Goal: Task Accomplishment & Management: Use online tool/utility

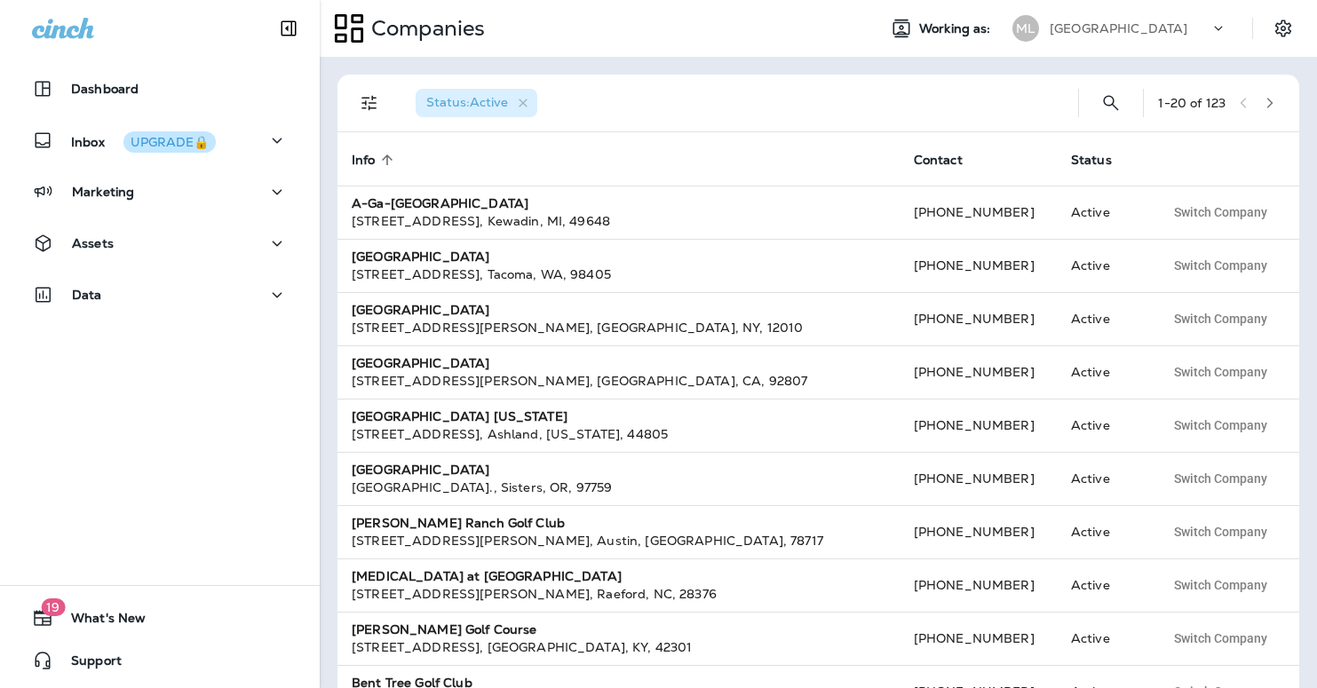
click at [1111, 36] on div "[GEOGRAPHIC_DATA]" at bounding box center [1130, 28] width 160 height 27
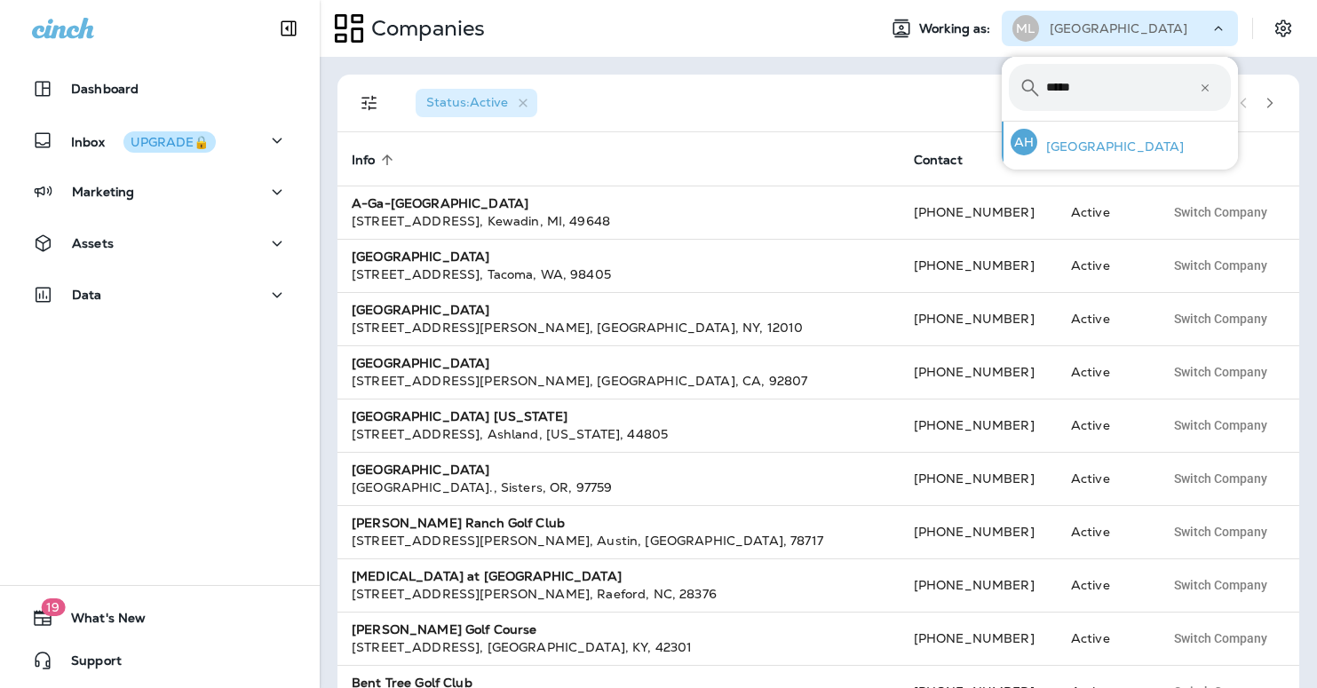
type input "*****"
click at [1064, 139] on p "[GEOGRAPHIC_DATA]" at bounding box center [1110, 146] width 147 height 14
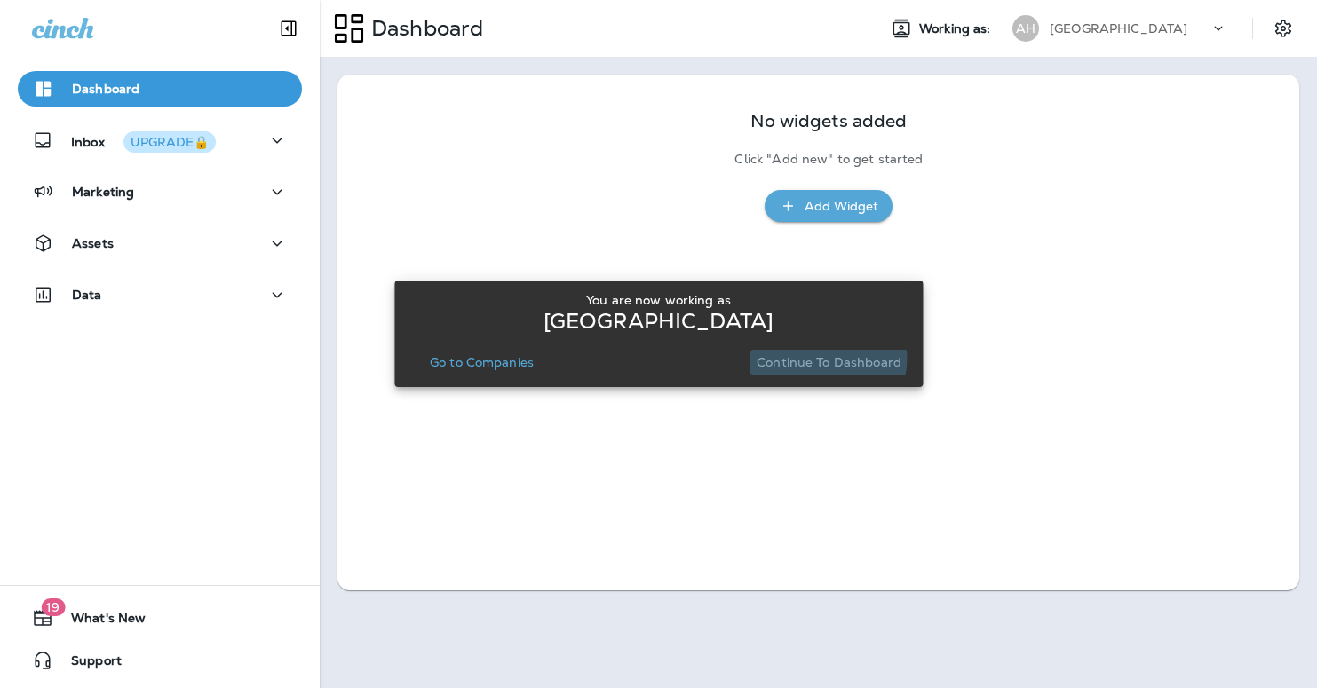
click at [819, 358] on p "Continue to Dashboard" at bounding box center [829, 362] width 145 height 14
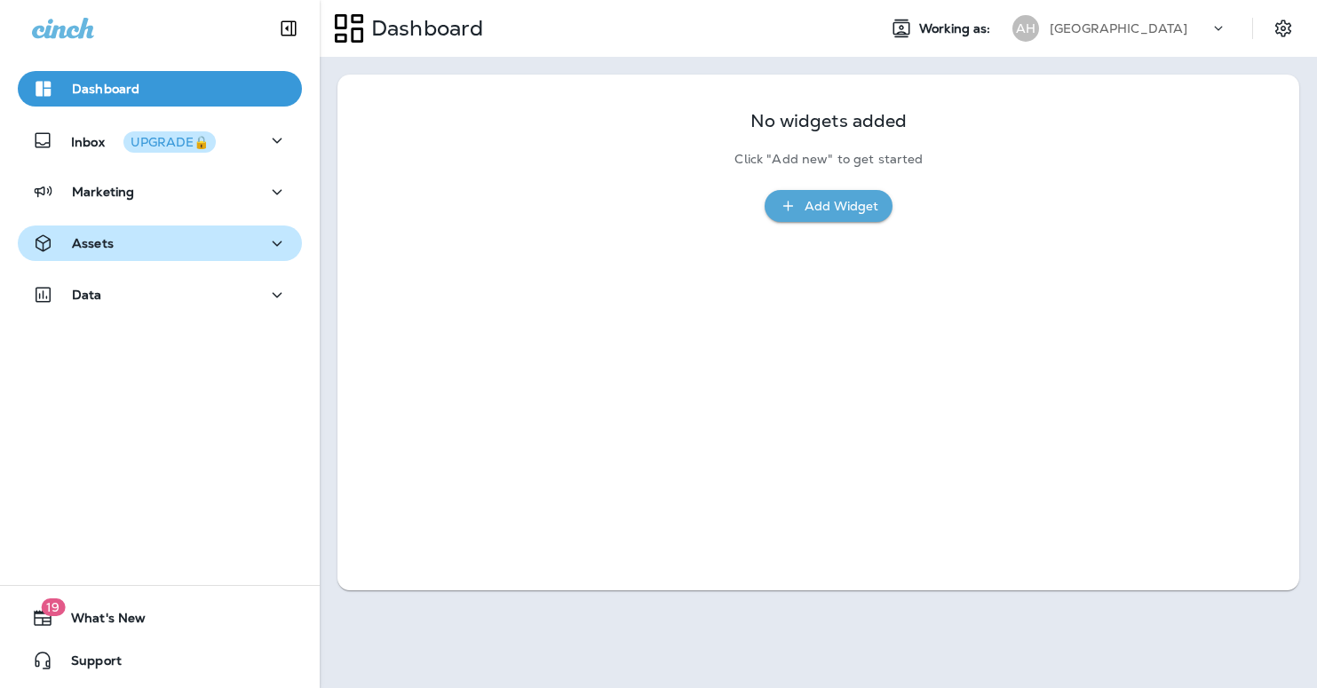
click at [221, 231] on button "Assets" at bounding box center [160, 244] width 284 height 36
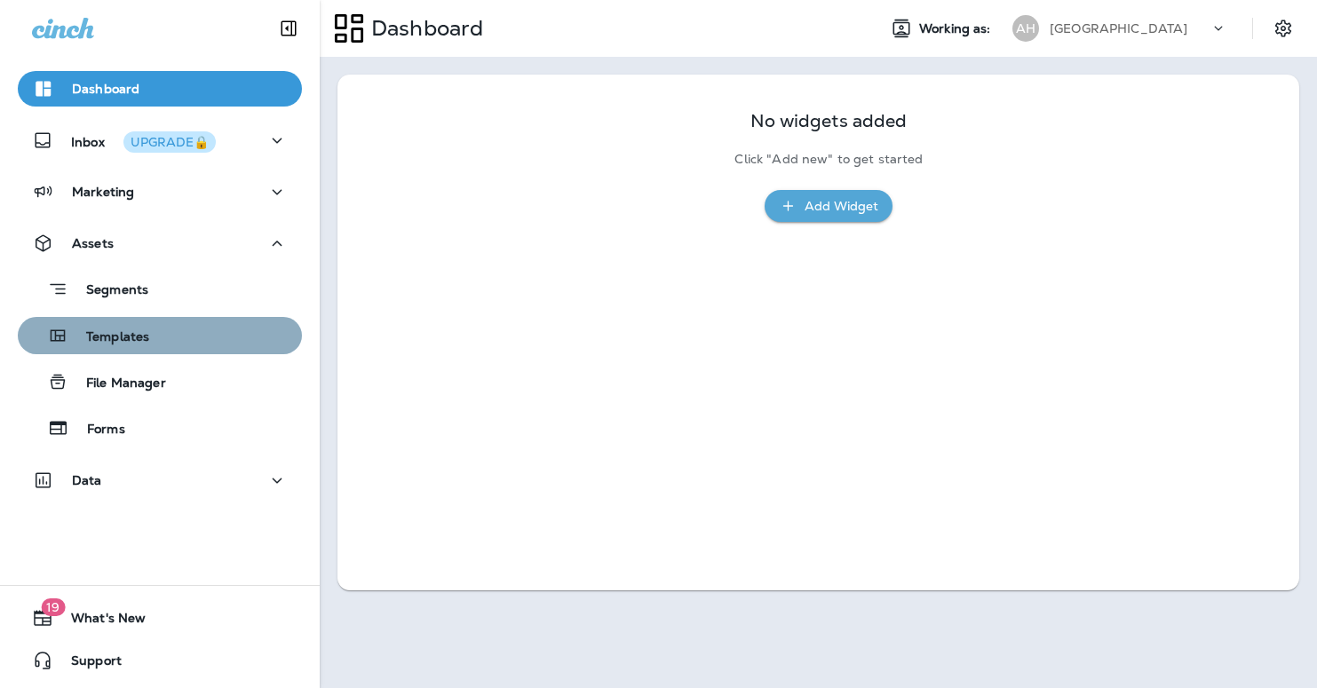
click at [164, 353] on button "Templates" at bounding box center [160, 335] width 284 height 37
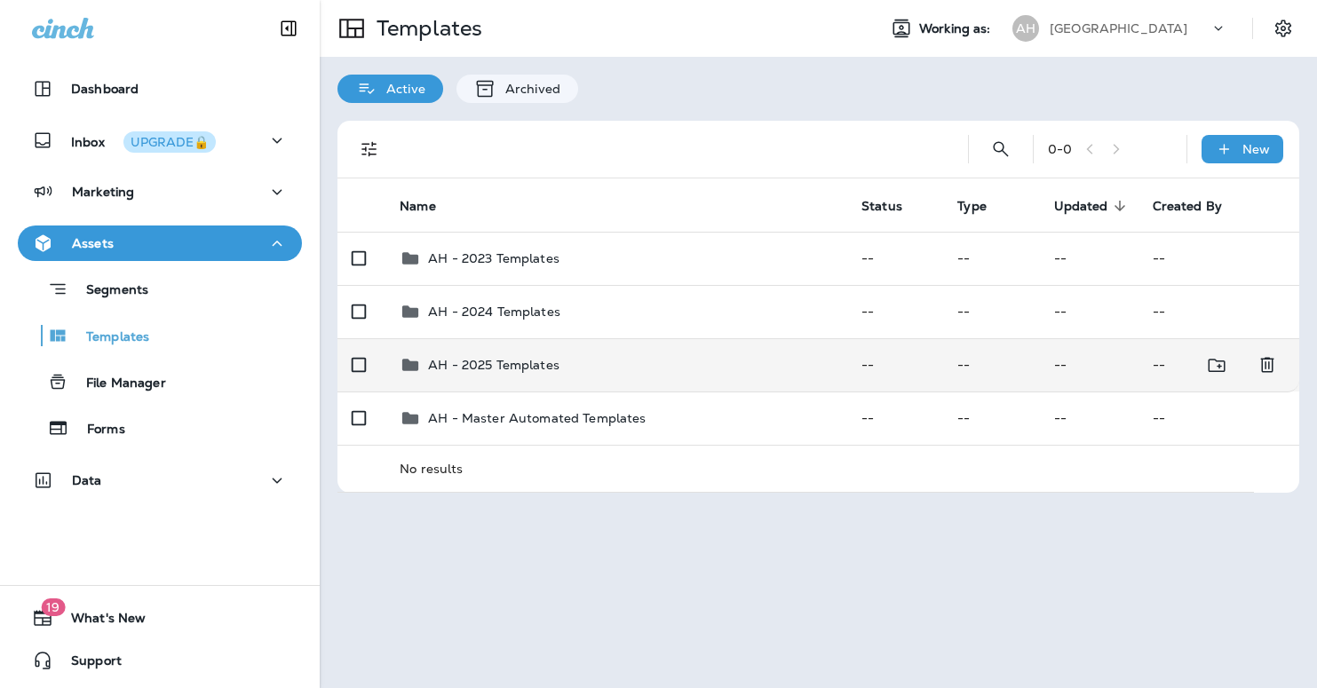
click at [521, 358] on p "AH - 2025 Templates" at bounding box center [493, 365] width 131 height 14
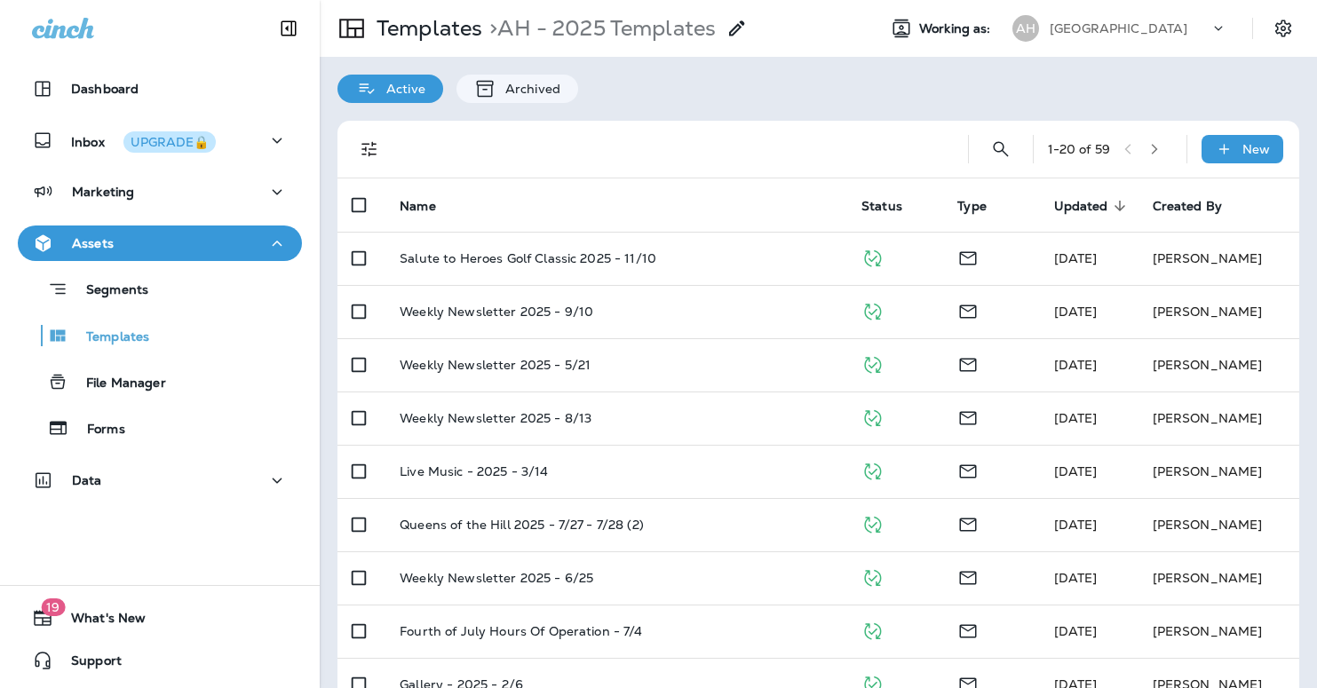
click at [670, 153] on div at bounding box center [670, 149] width 538 height 57
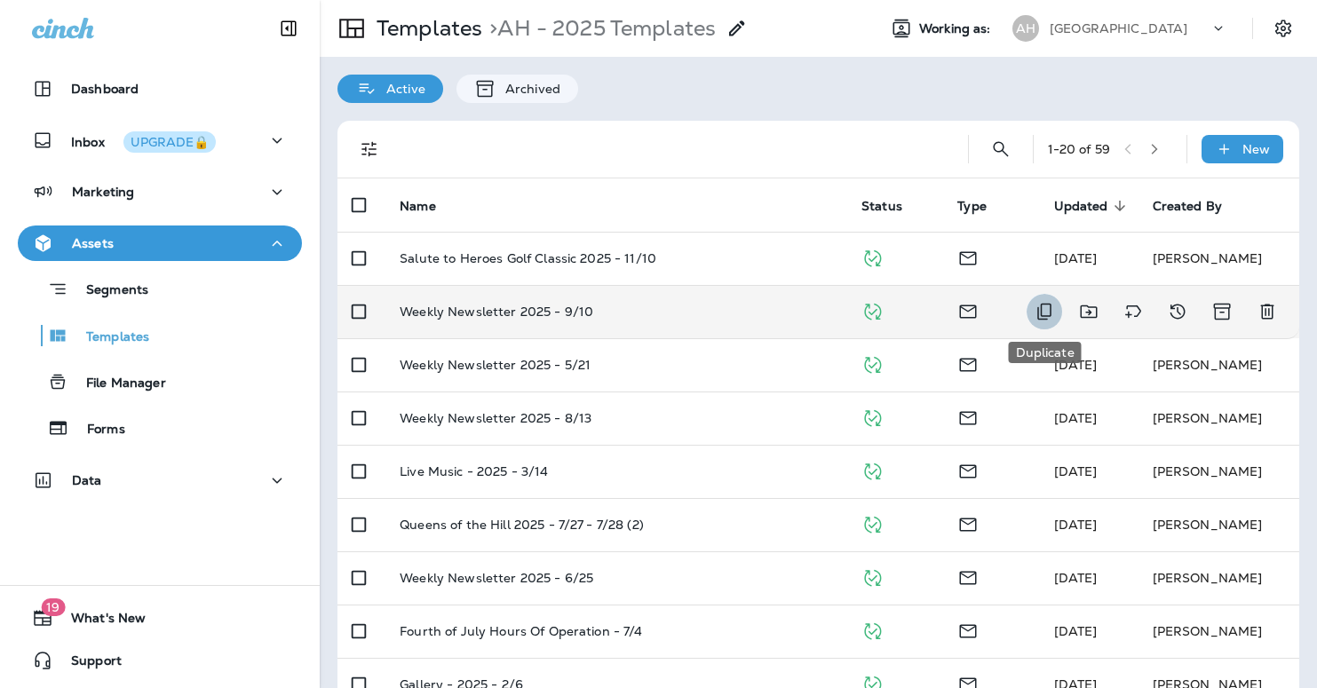
click at [1034, 307] on icon "Duplicate" at bounding box center [1044, 311] width 21 height 21
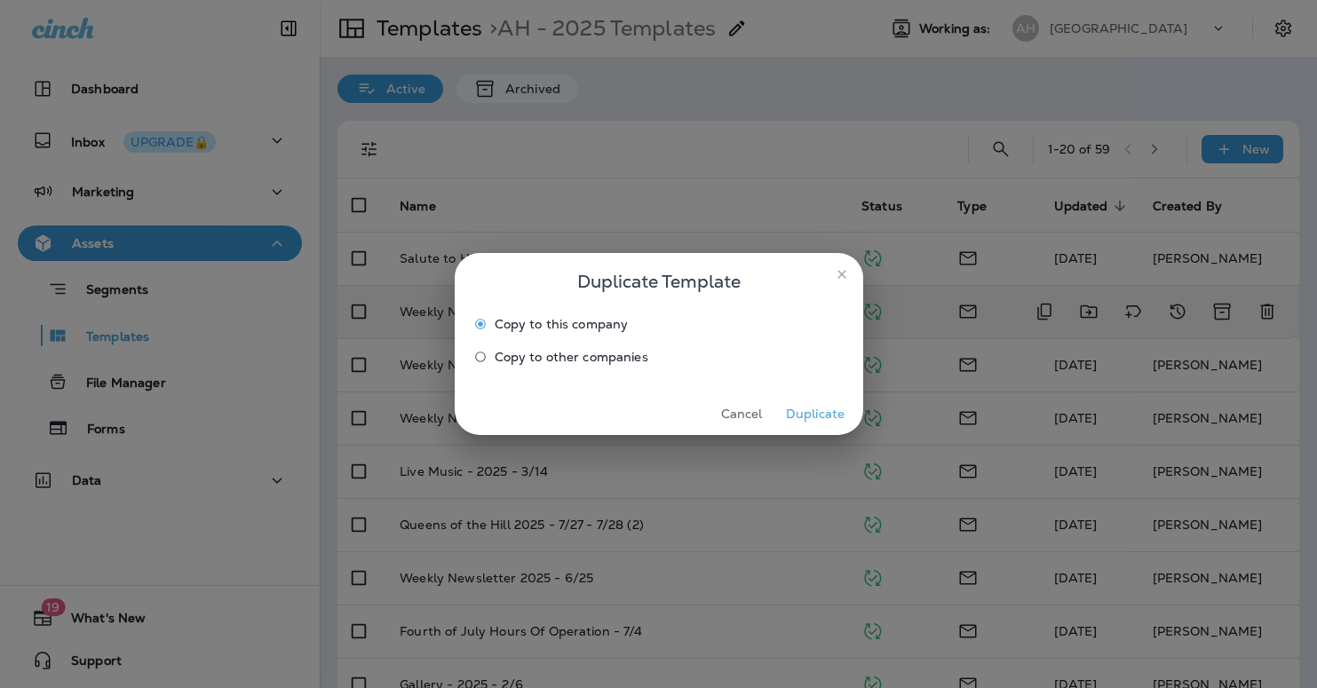
click at [808, 414] on button "Duplicate" at bounding box center [815, 415] width 67 height 28
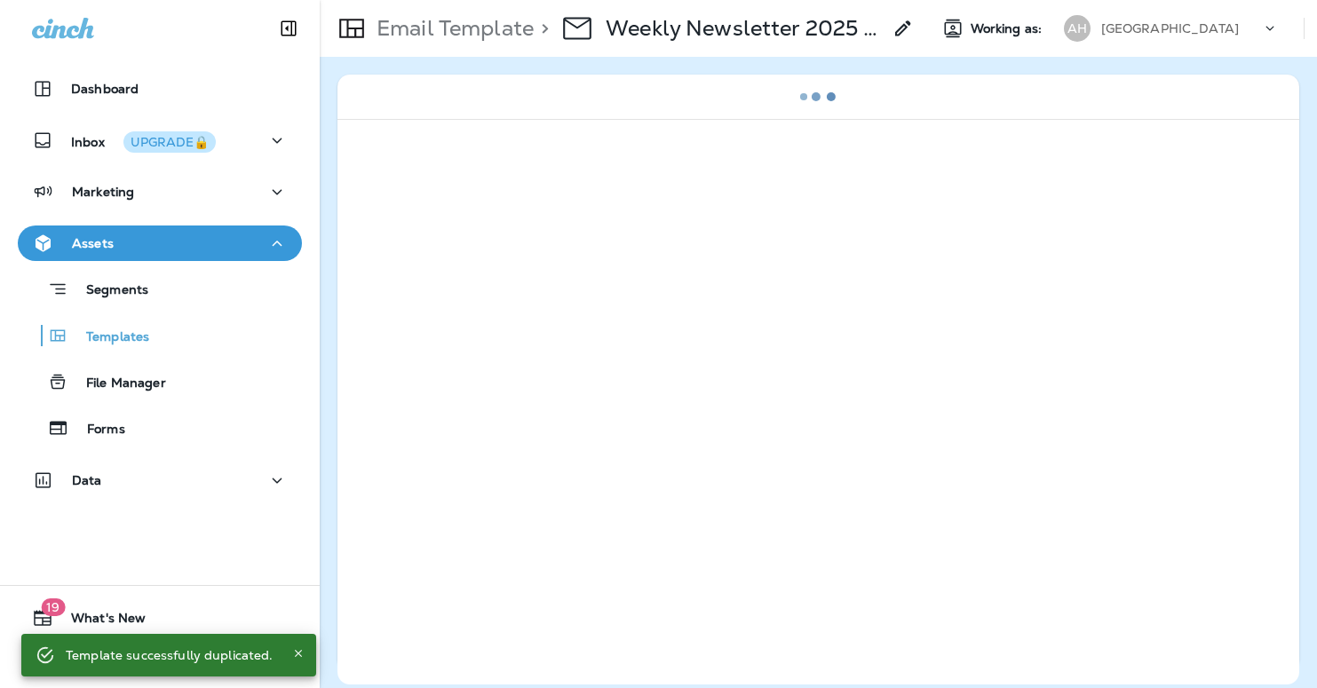
click at [907, 23] on icon at bounding box center [902, 28] width 21 height 21
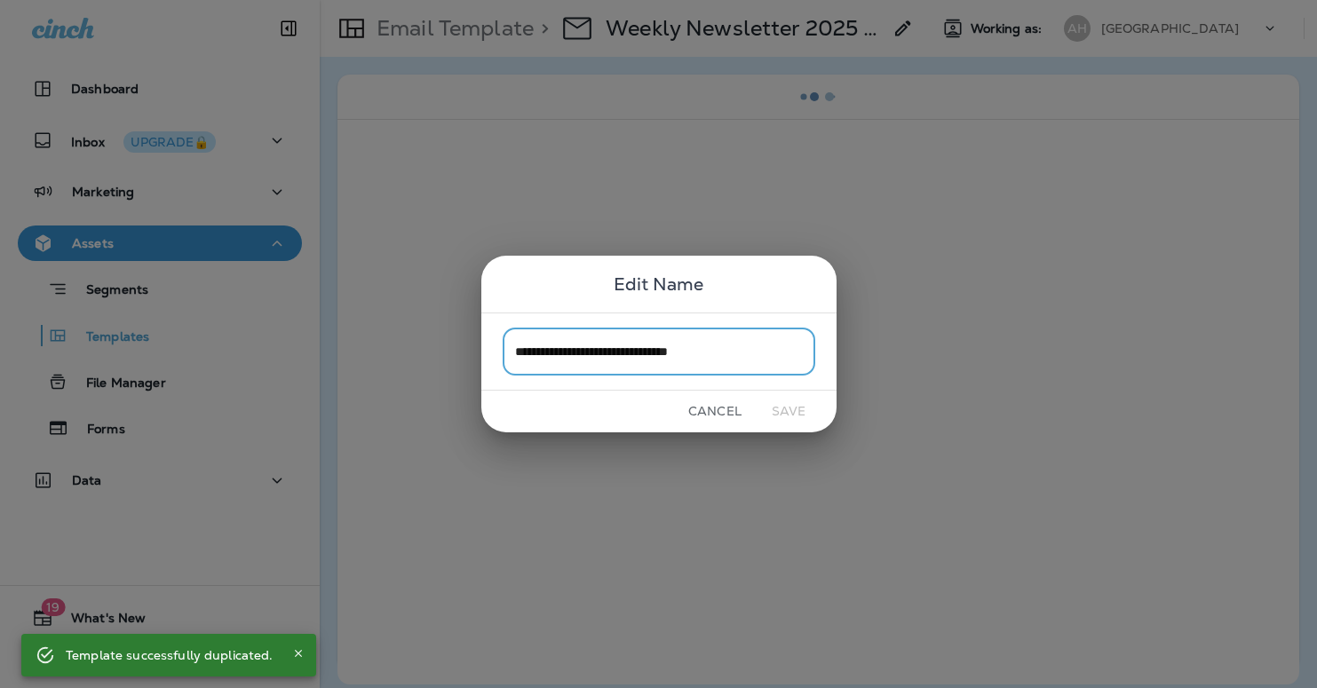
click at [764, 345] on input "**********" at bounding box center [659, 351] width 313 height 47
drag, startPoint x: 773, startPoint y: 351, endPoint x: 695, endPoint y: 350, distance: 77.3
click at [695, 350] on input "**********" at bounding box center [659, 351] width 313 height 47
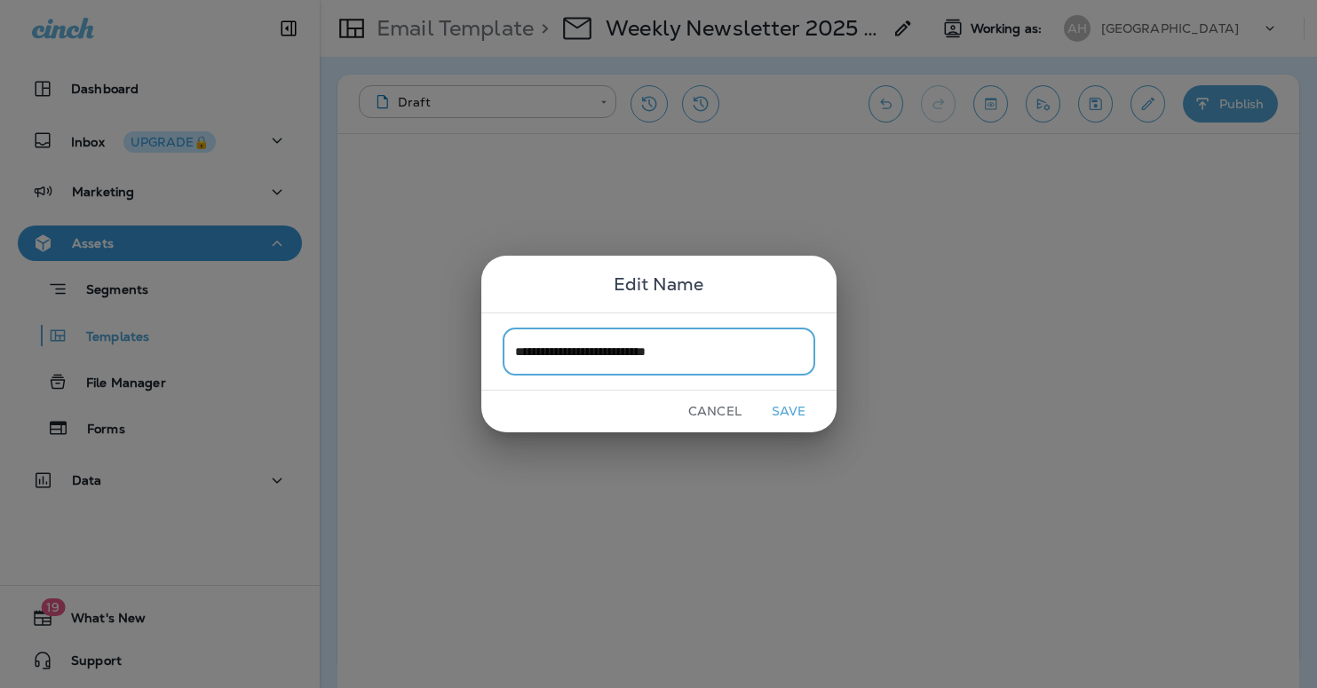
type input "**********"
click at [797, 414] on button "Save" at bounding box center [789, 412] width 67 height 28
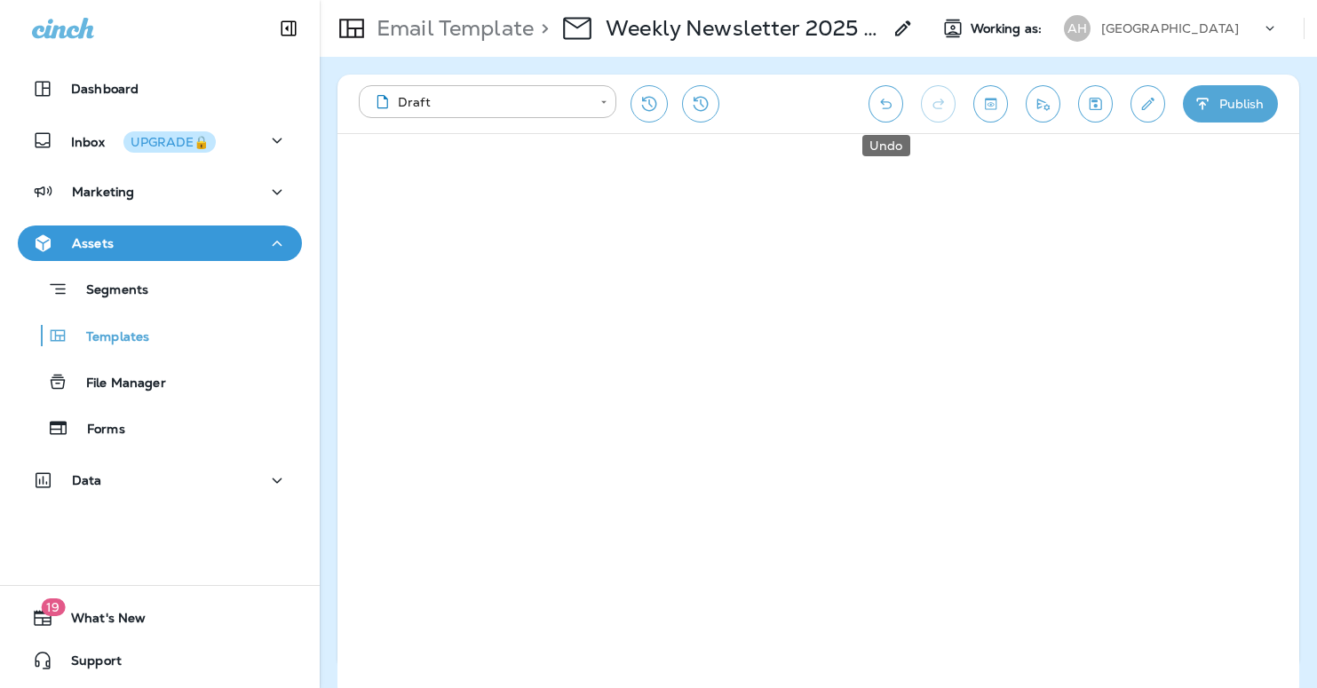
click at [890, 107] on icon "Undo" at bounding box center [886, 104] width 12 height 11
click at [1092, 97] on icon "Save" at bounding box center [1095, 104] width 19 height 18
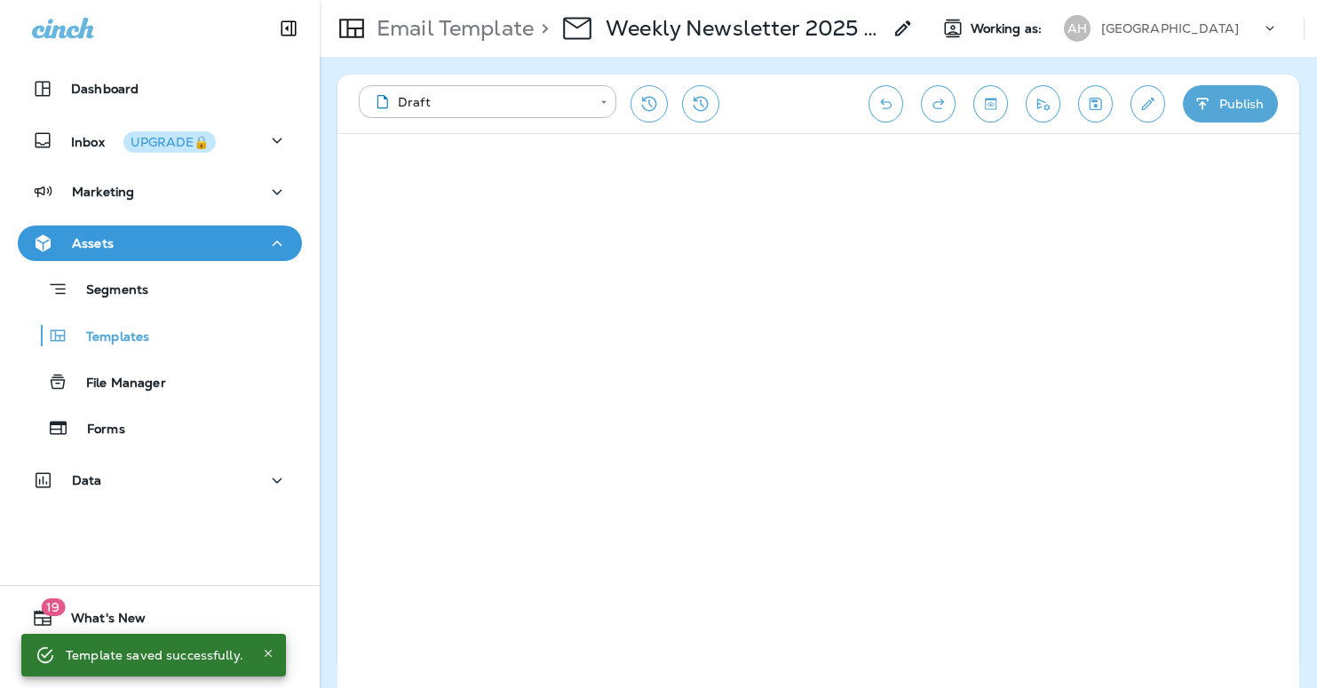
click at [893, 43] on div "> Weekly Newsletter 2025 - 9/17" at bounding box center [724, 29] width 380 height 50
click at [900, 20] on icon at bounding box center [902, 28] width 21 height 21
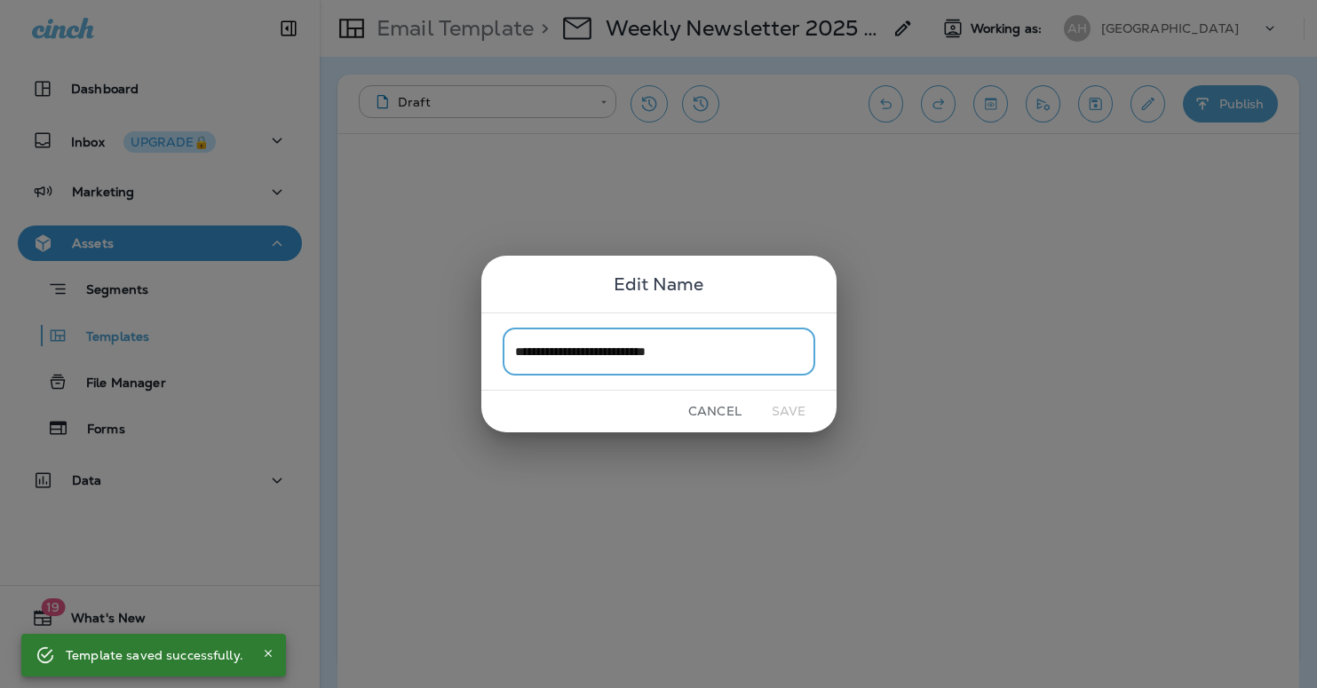
click at [726, 406] on button "Cancel" at bounding box center [715, 412] width 67 height 28
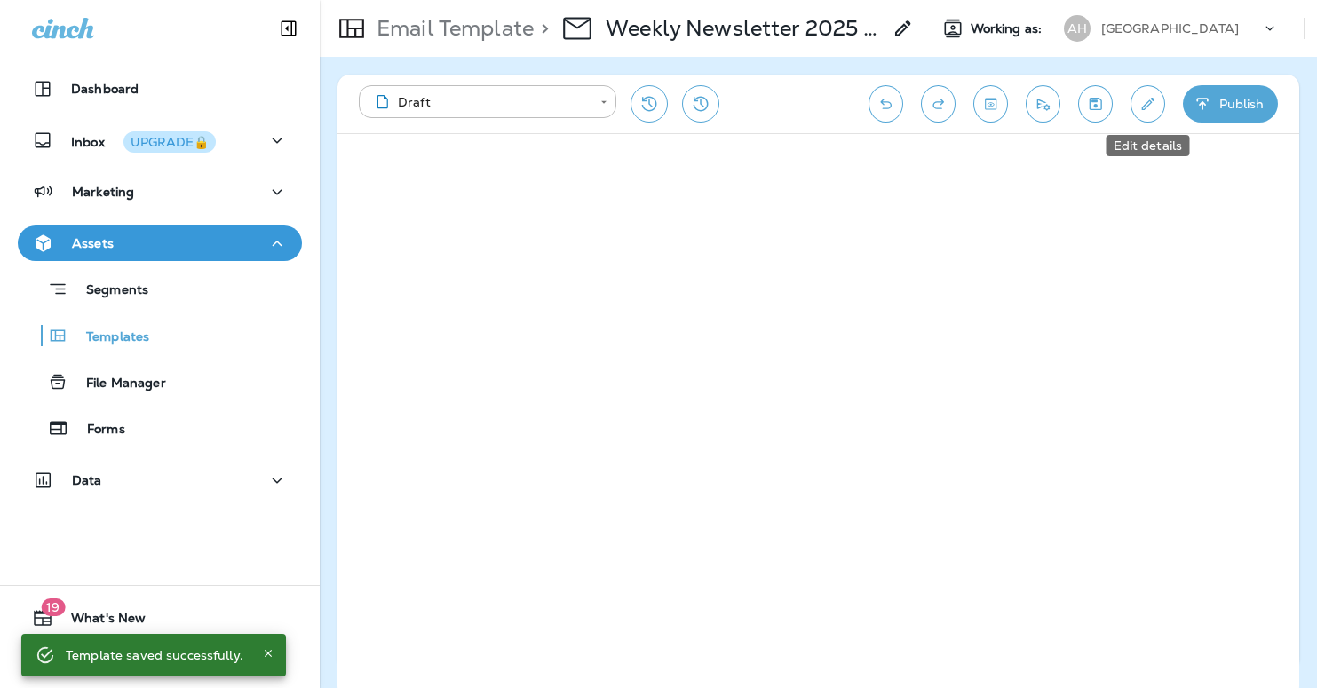
click at [1160, 109] on button "Edit details" at bounding box center [1147, 103] width 35 height 37
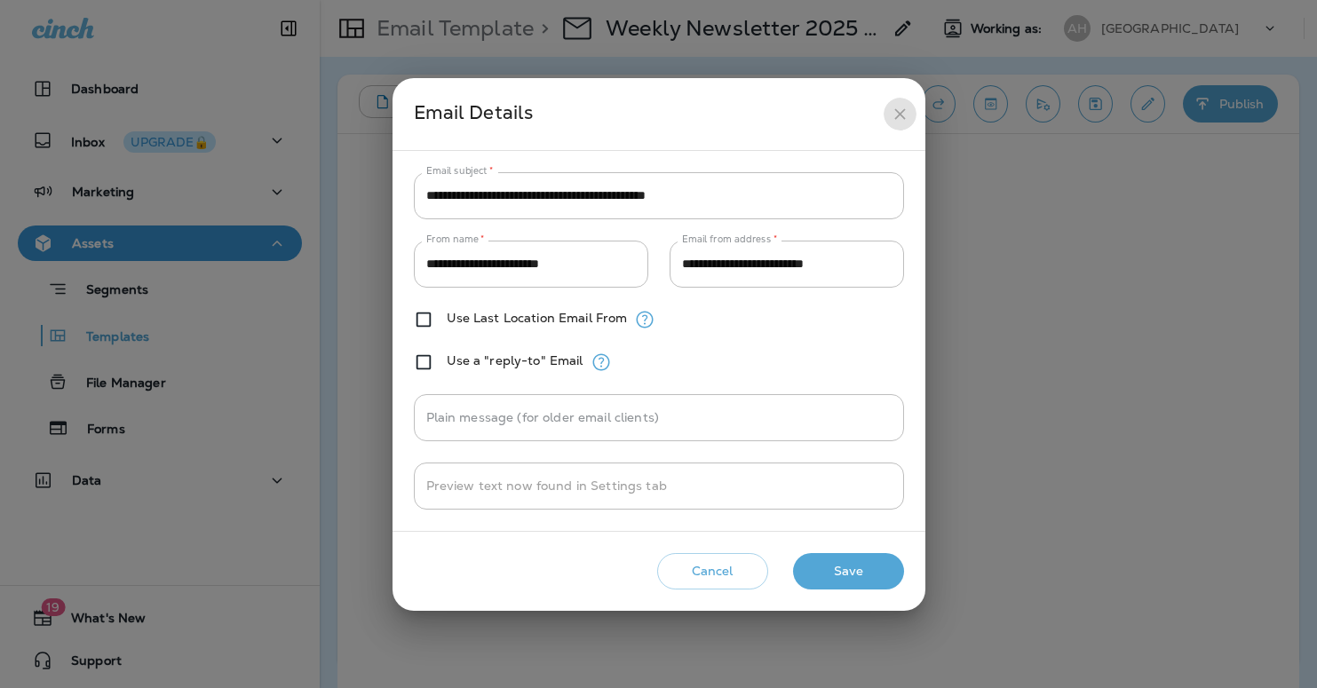
click at [901, 108] on icon "close" at bounding box center [900, 114] width 19 height 19
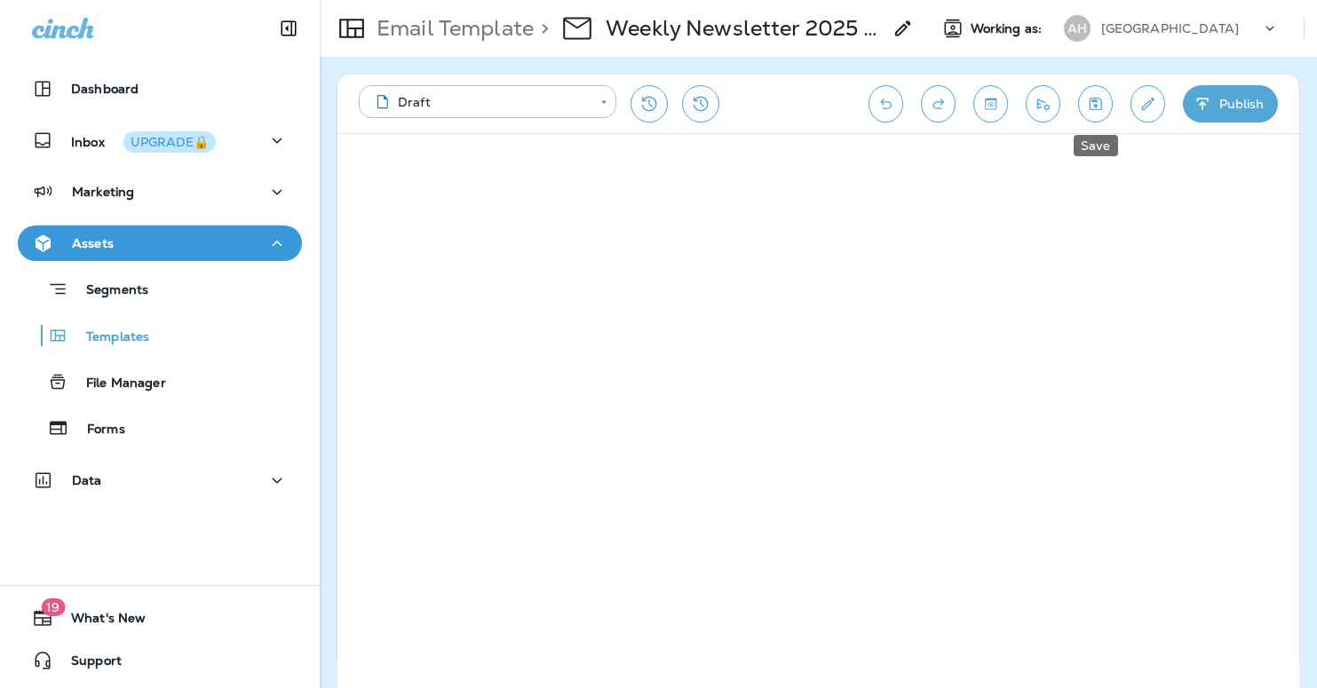
click at [1105, 103] on button "Save" at bounding box center [1095, 103] width 35 height 37
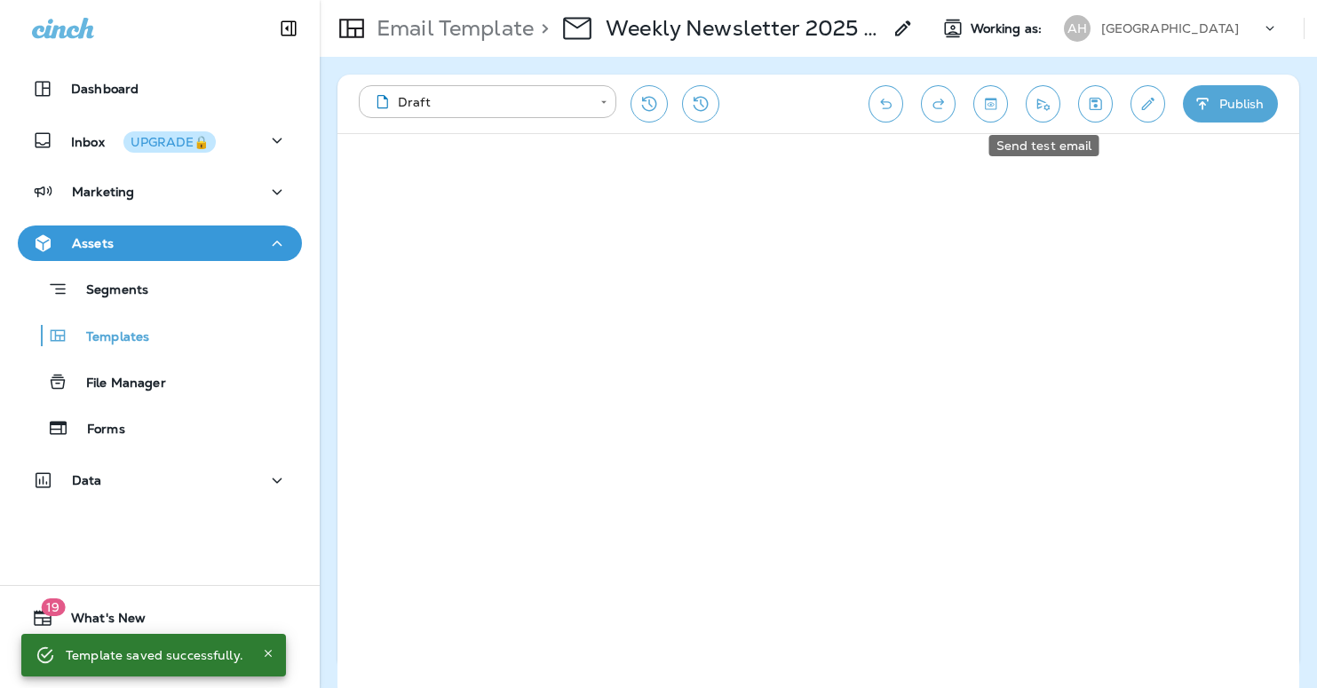
click at [1045, 110] on icon "Send test email" at bounding box center [1043, 104] width 19 height 18
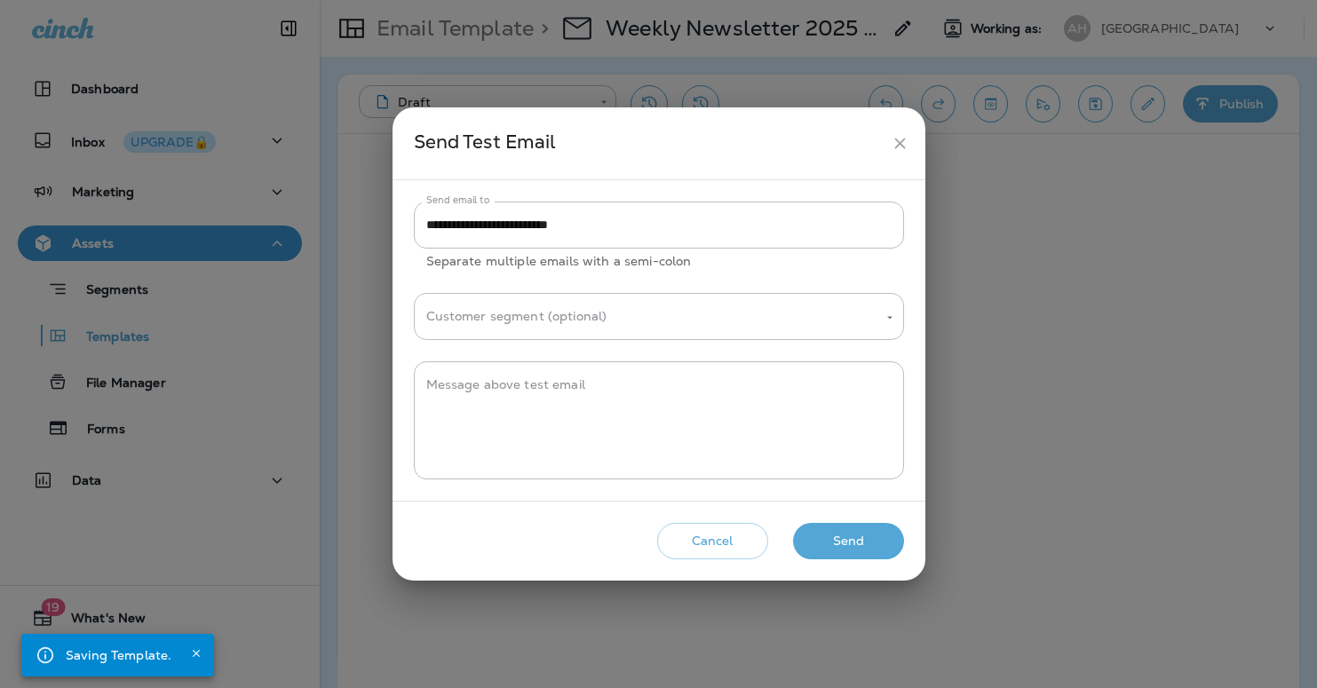
click at [842, 546] on button "Send" at bounding box center [848, 541] width 111 height 36
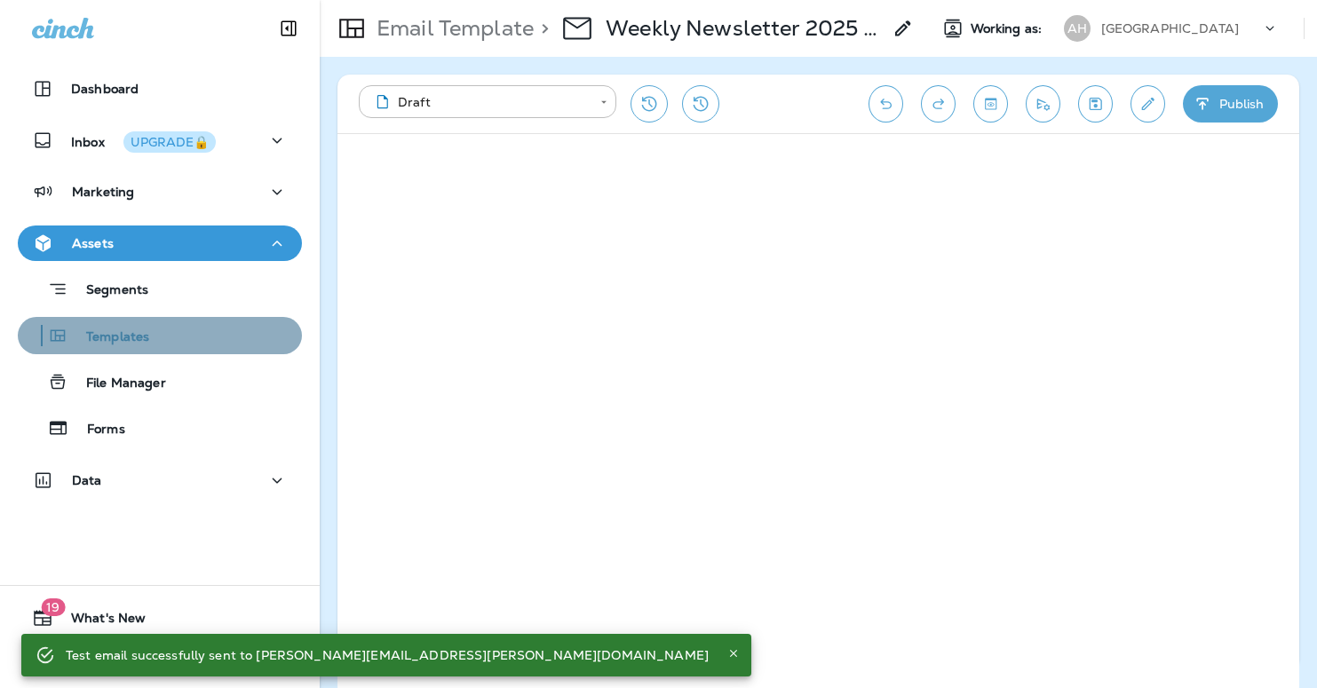
click at [117, 331] on p "Templates" at bounding box center [108, 337] width 81 height 17
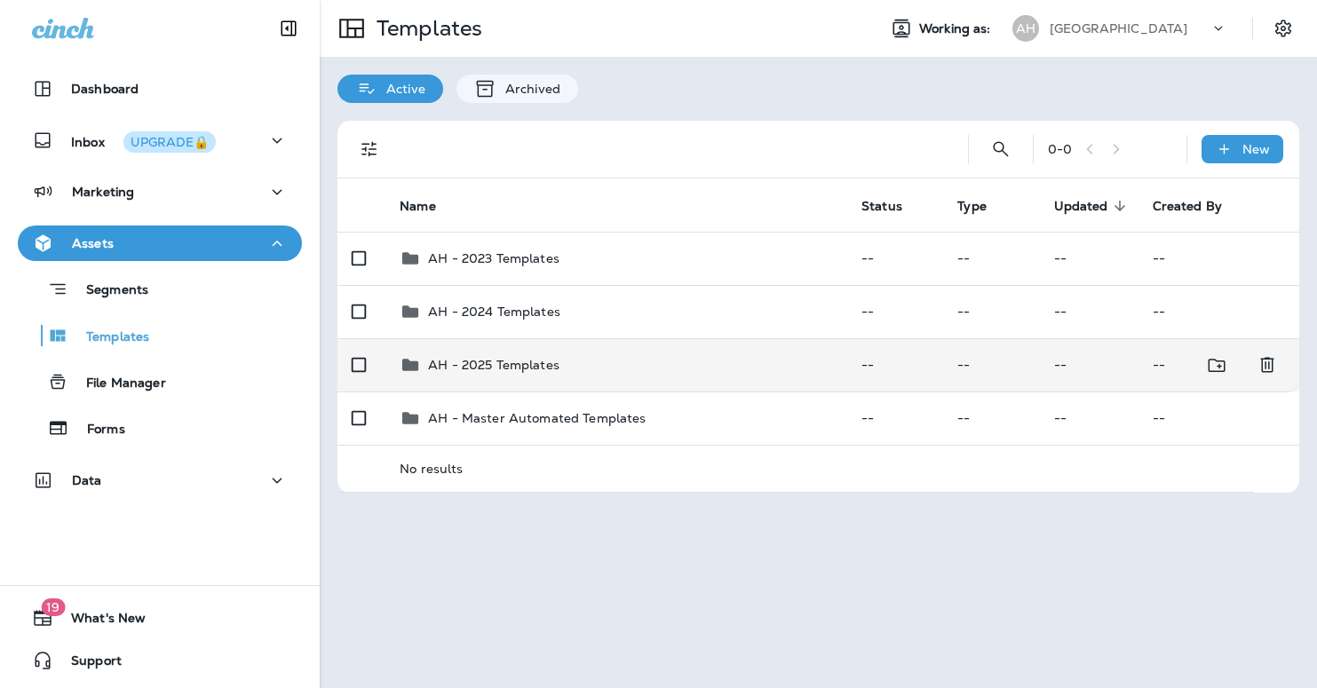
click at [506, 350] on td "AH - 2025 Templates" at bounding box center [616, 364] width 462 height 53
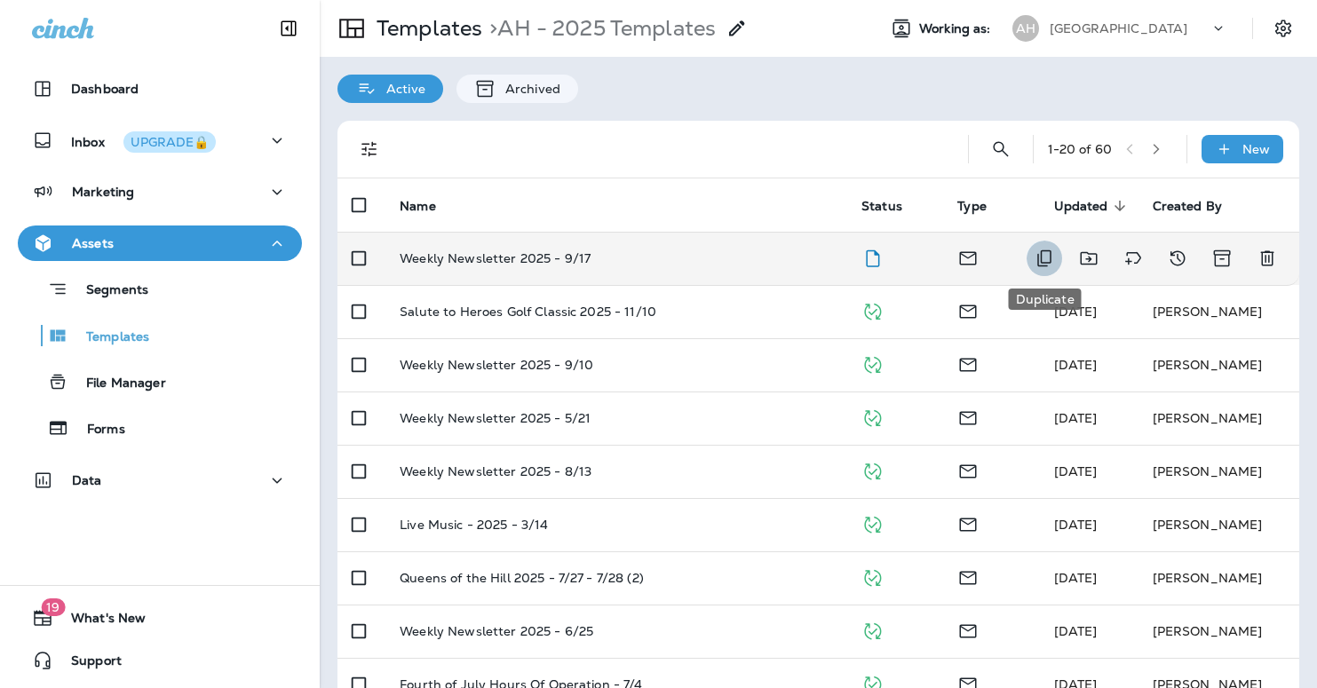
click at [1041, 252] on icon "Duplicate" at bounding box center [1044, 258] width 14 height 17
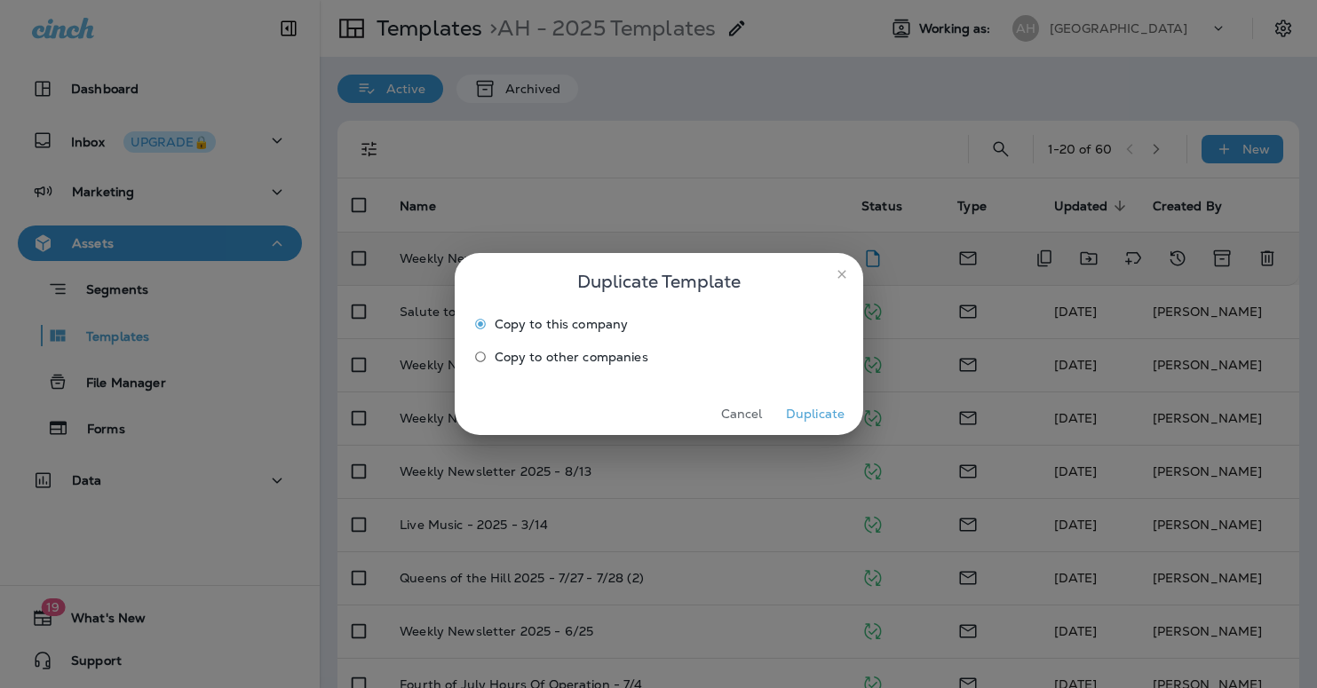
click at [817, 412] on button "Duplicate" at bounding box center [815, 415] width 67 height 28
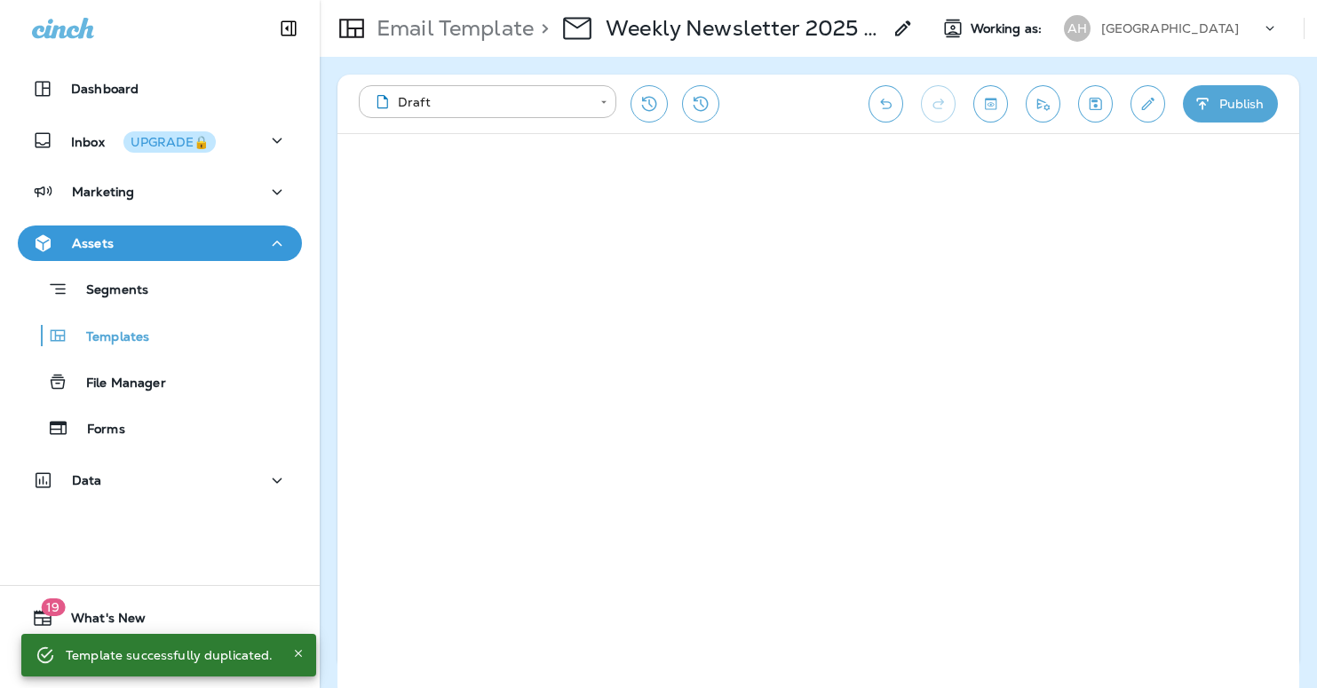
click at [902, 31] on use at bounding box center [902, 27] width 15 height 15
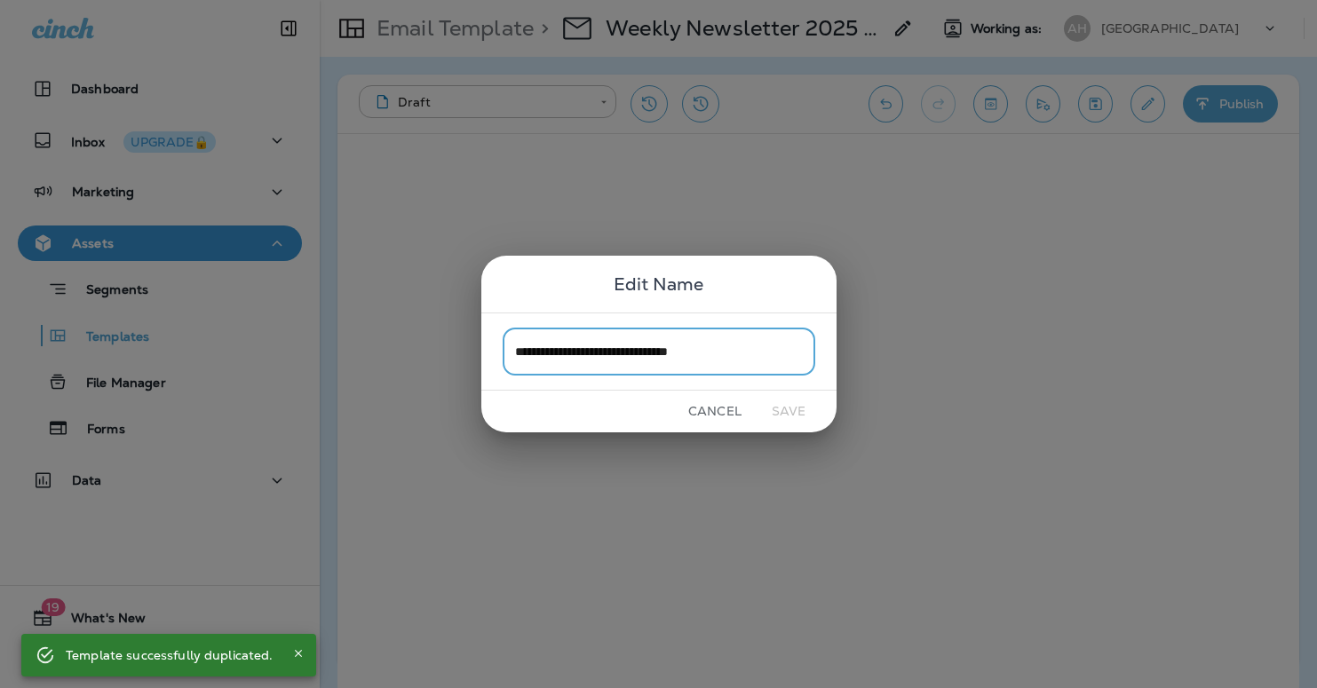
click at [762, 345] on input "**********" at bounding box center [659, 351] width 313 height 47
drag, startPoint x: 766, startPoint y: 355, endPoint x: 691, endPoint y: 347, distance: 75.9
click at [691, 347] on input "**********" at bounding box center [659, 351] width 313 height 47
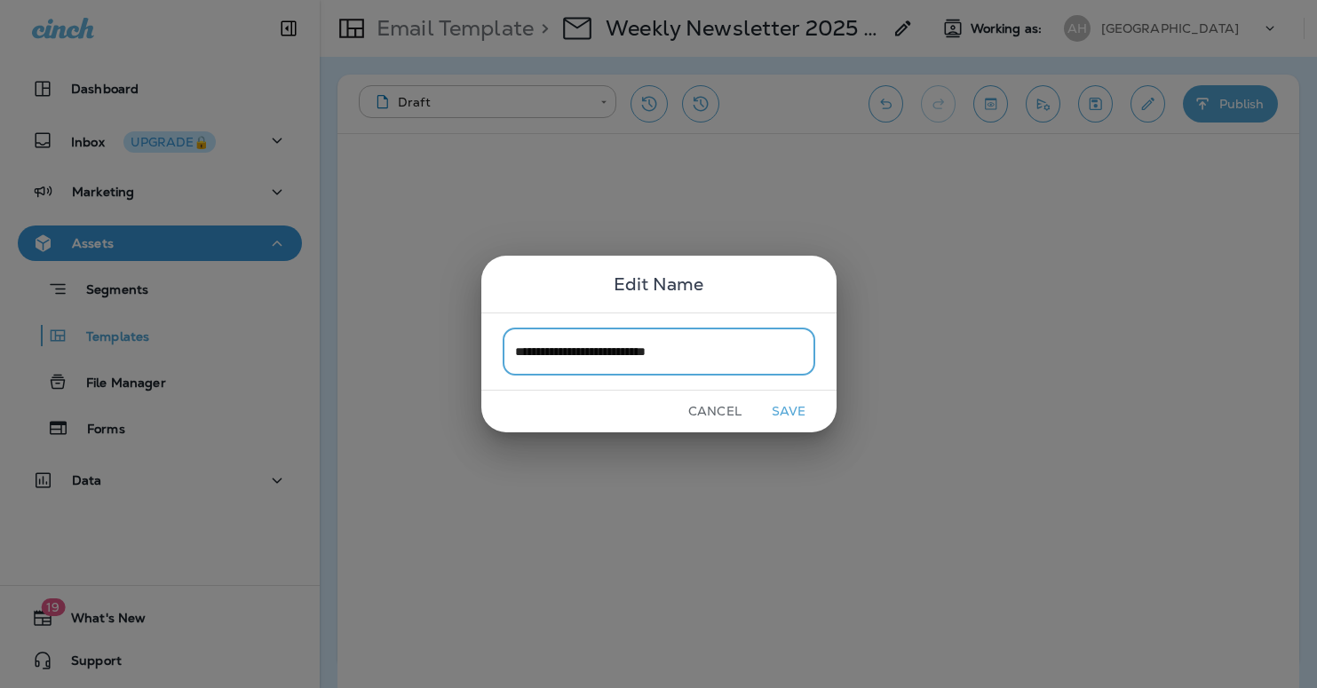
type input "**********"
click at [773, 405] on button "Save" at bounding box center [789, 412] width 67 height 28
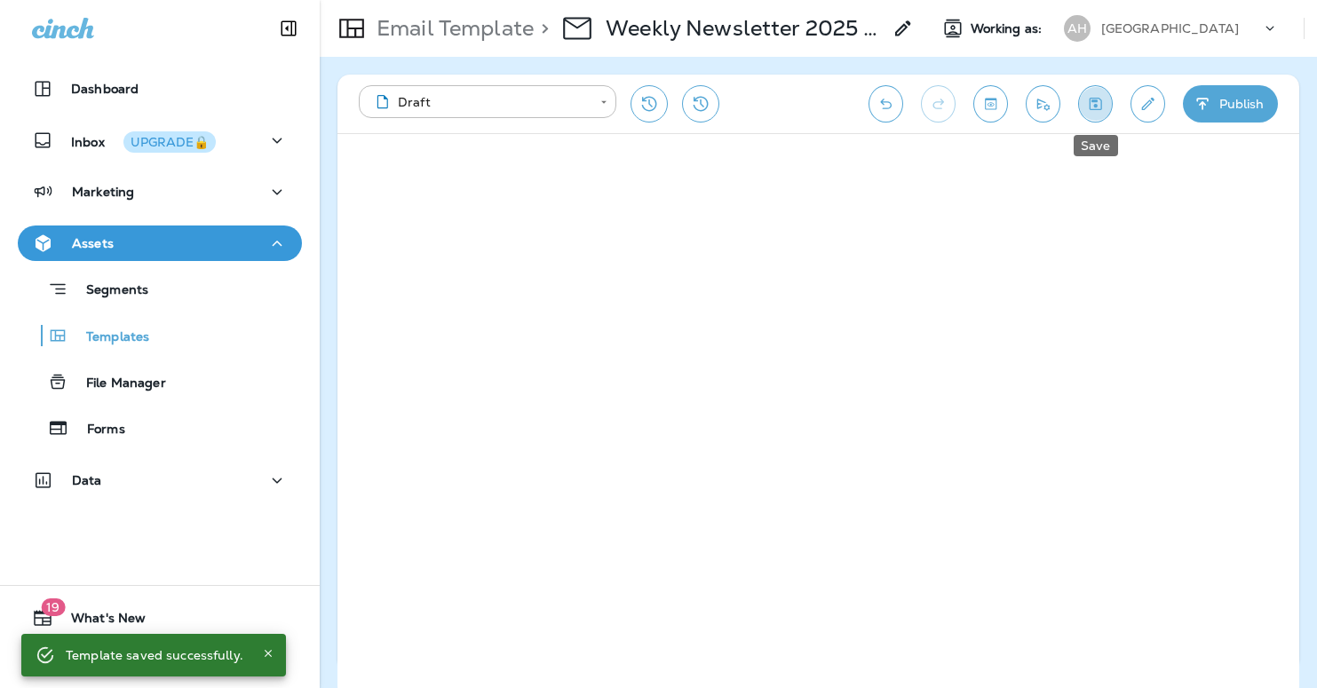
click at [1090, 101] on icon "Save" at bounding box center [1096, 104] width 12 height 12
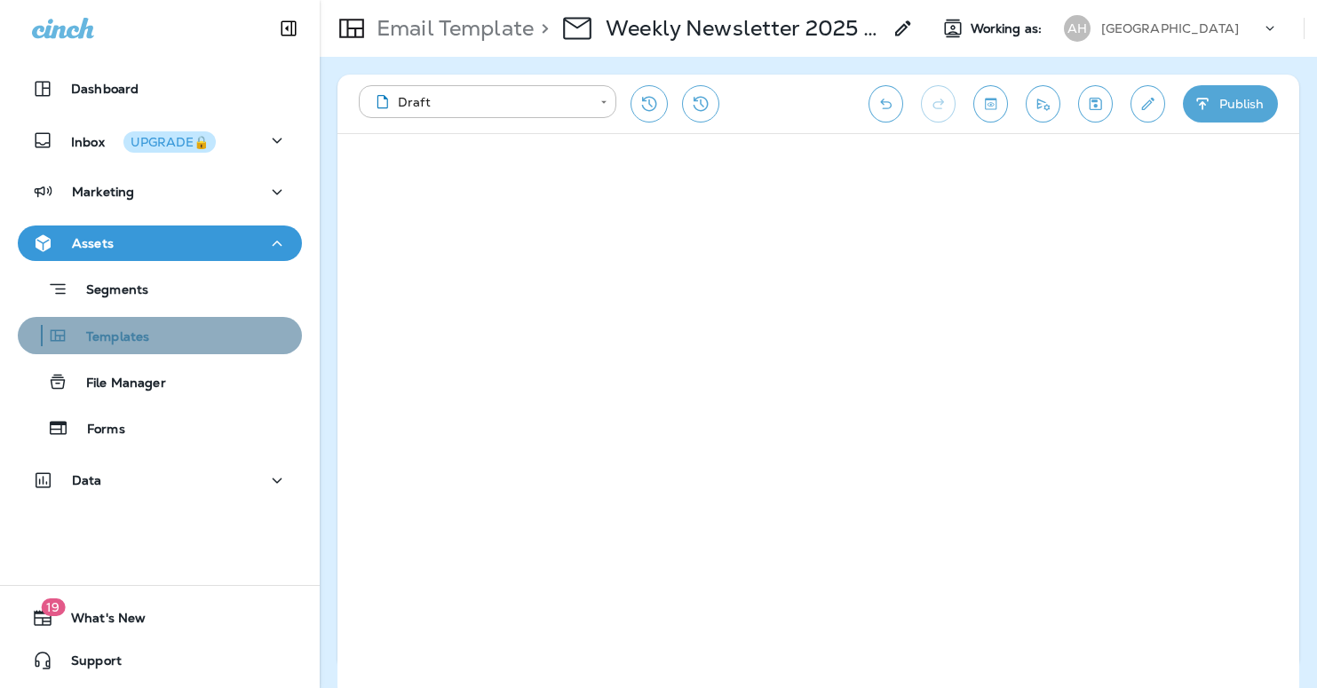
click at [155, 337] on div "Templates" at bounding box center [160, 335] width 270 height 27
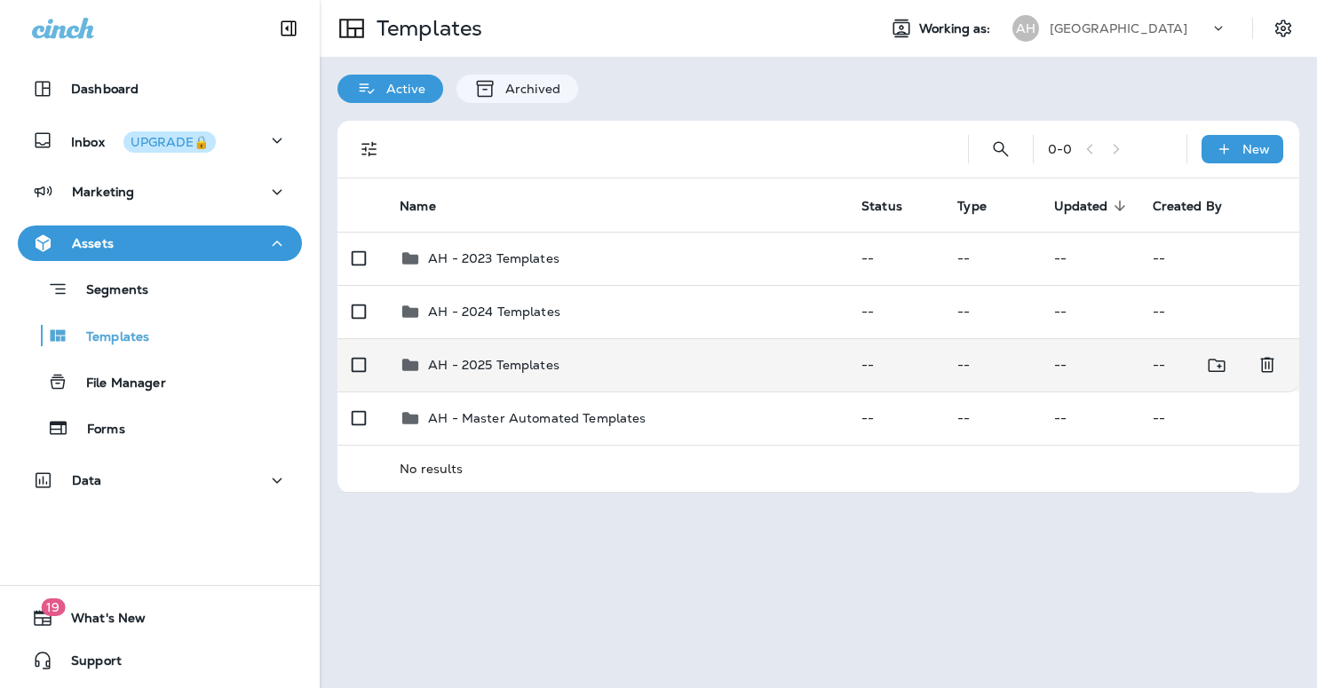
click at [500, 371] on p "AH - 2025 Templates" at bounding box center [493, 365] width 131 height 14
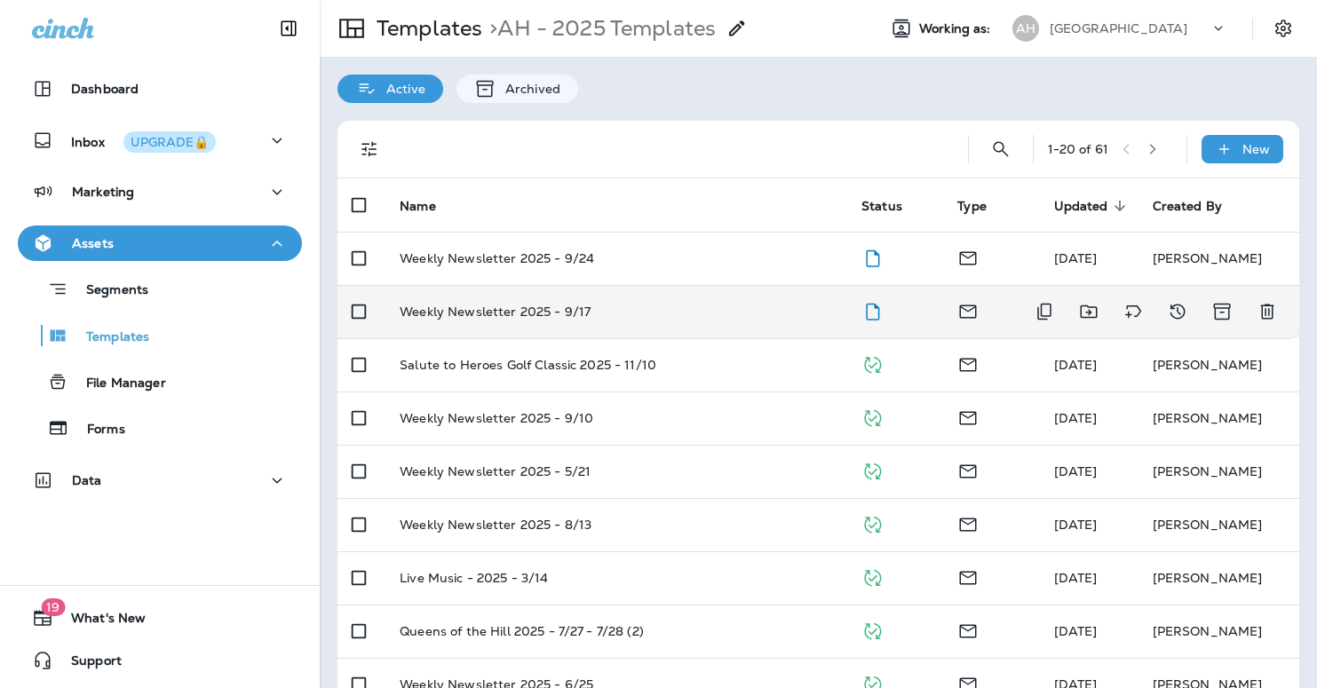
click at [504, 305] on p "Weekly Newsletter 2025 - 9/17" at bounding box center [495, 312] width 191 height 14
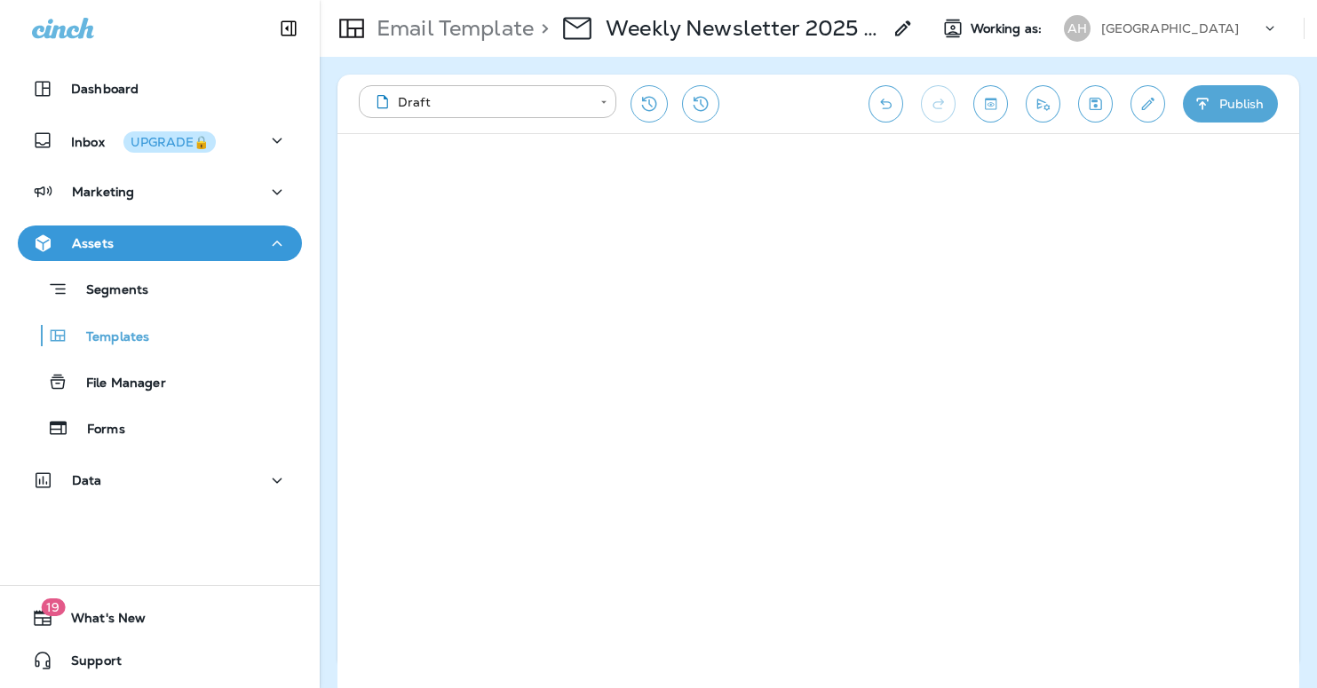
click at [1076, 94] on div "**********" at bounding box center [818, 104] width 962 height 59
click at [1091, 103] on icon "Save" at bounding box center [1095, 104] width 19 height 18
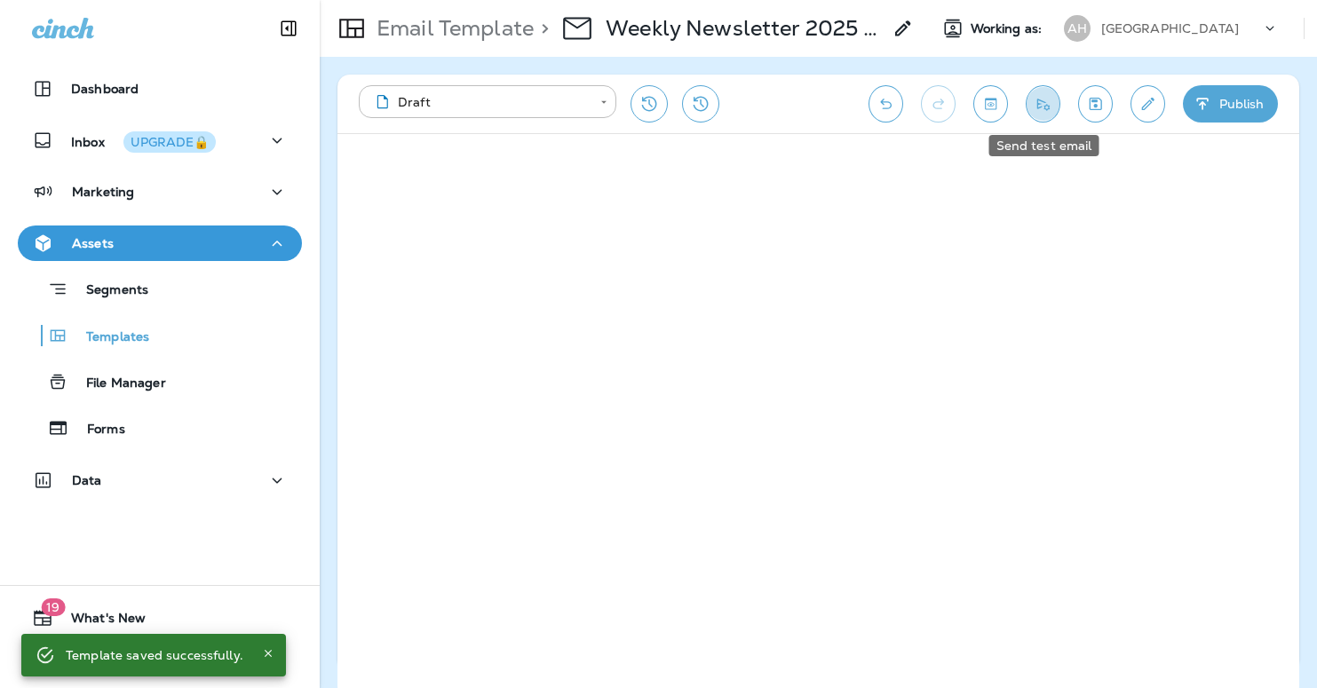
click at [1047, 109] on icon "Send test email" at bounding box center [1043, 105] width 12 height 12
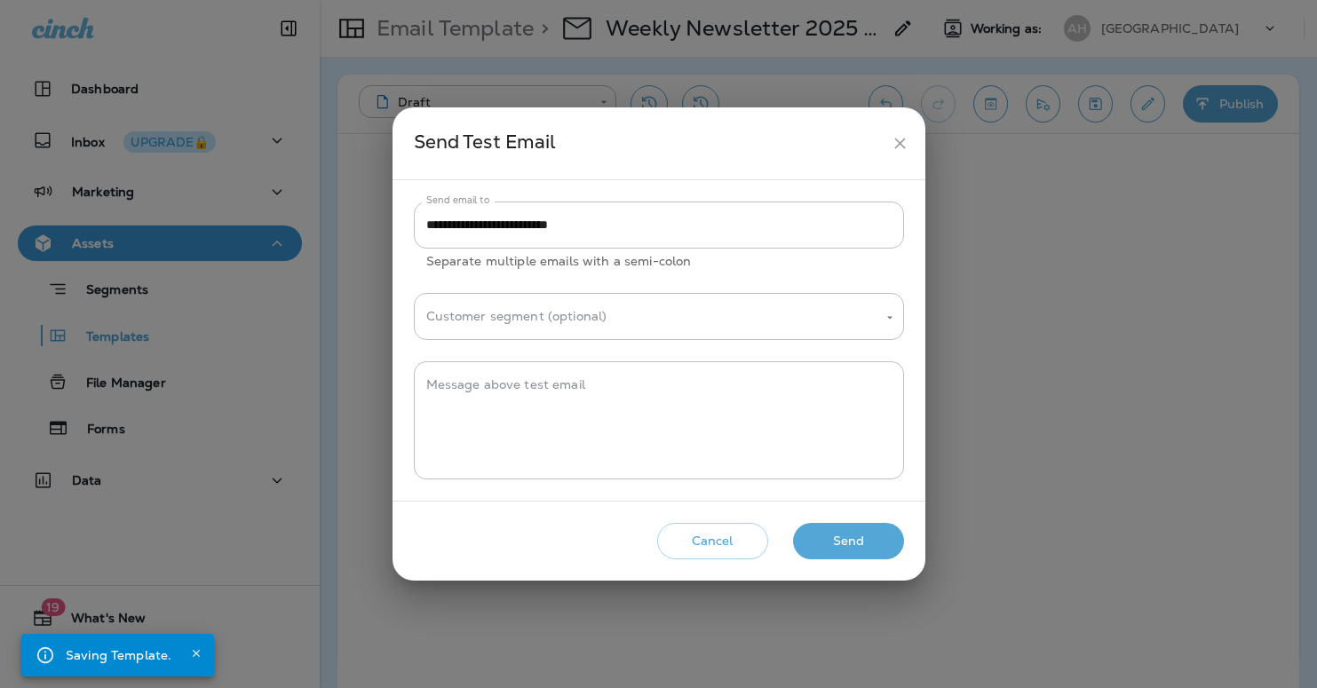
click at [836, 535] on button "Send" at bounding box center [848, 541] width 111 height 36
